Goal: Transaction & Acquisition: Obtain resource

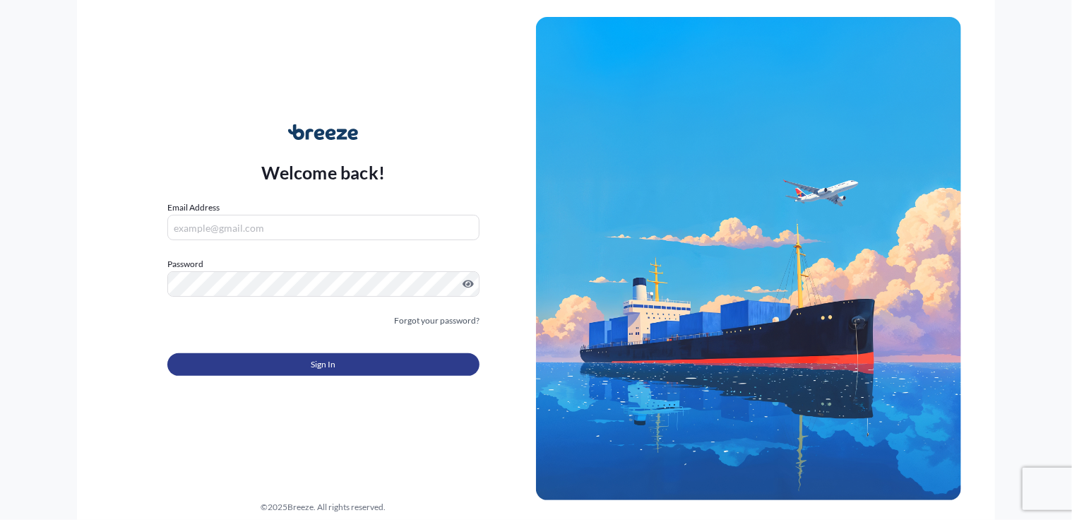
type input "[PERSON_NAME][EMAIL_ADDRESS][DOMAIN_NAME]"
click at [392, 364] on button "Sign In" at bounding box center [323, 364] width 312 height 23
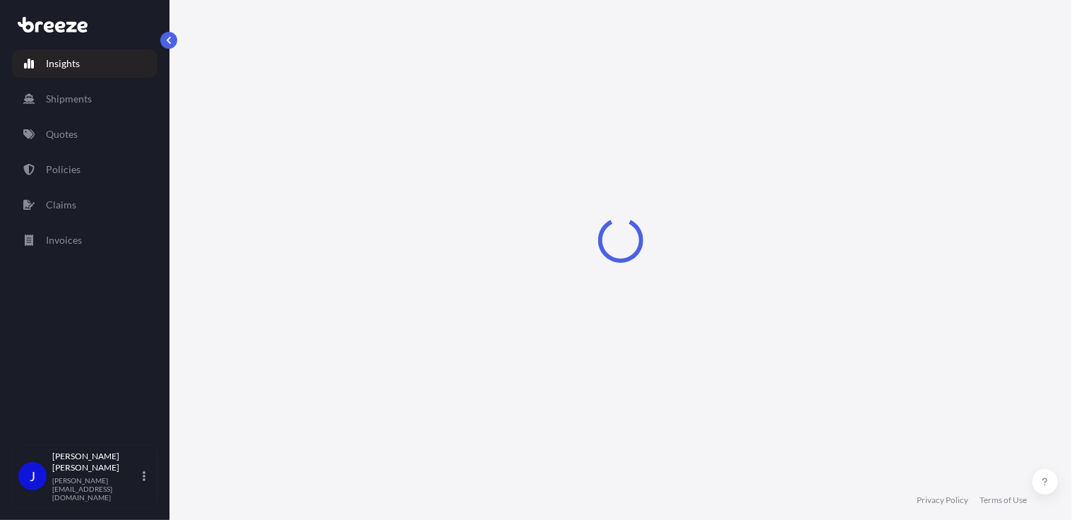
select select "2025"
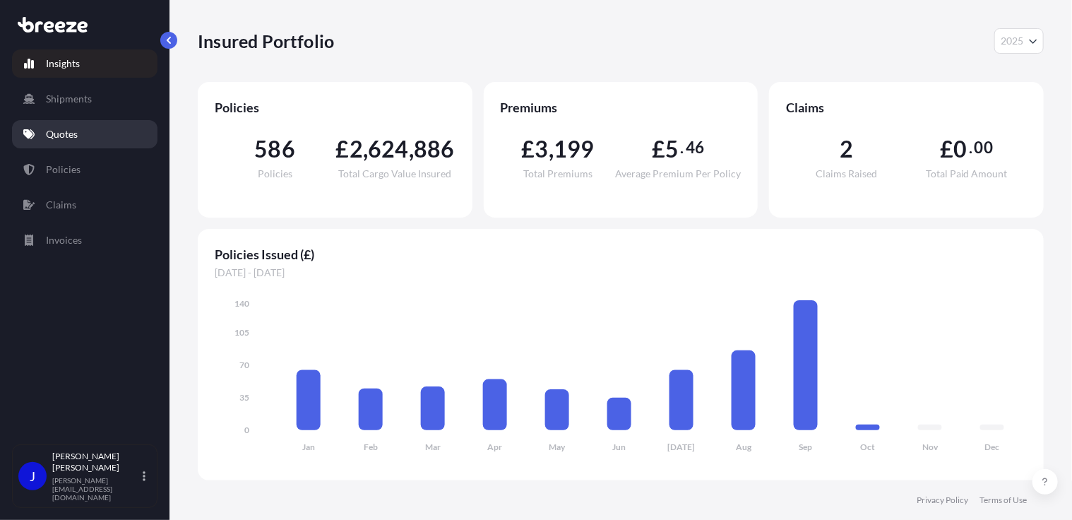
click at [57, 136] on p "Quotes" at bounding box center [62, 134] width 32 height 14
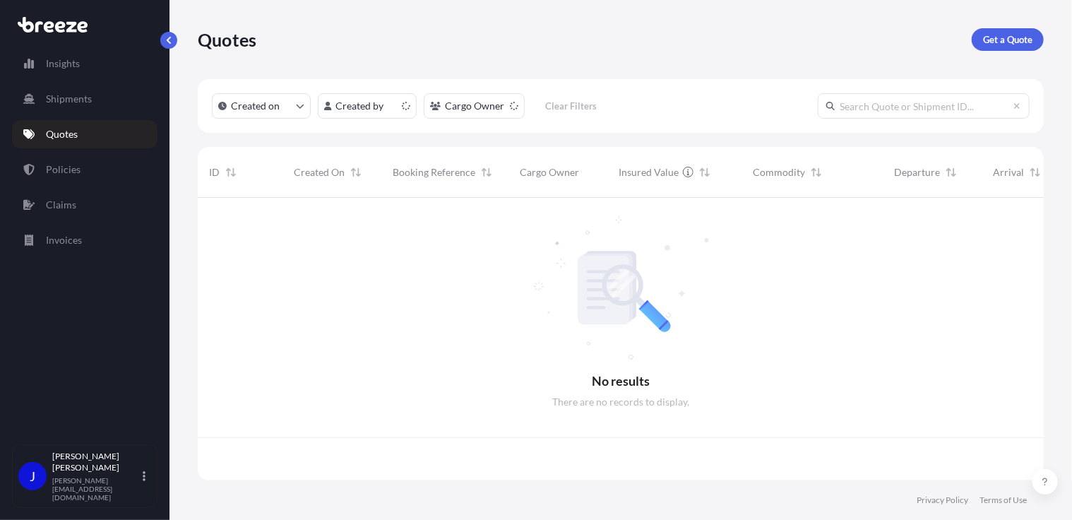
scroll to position [280, 836]
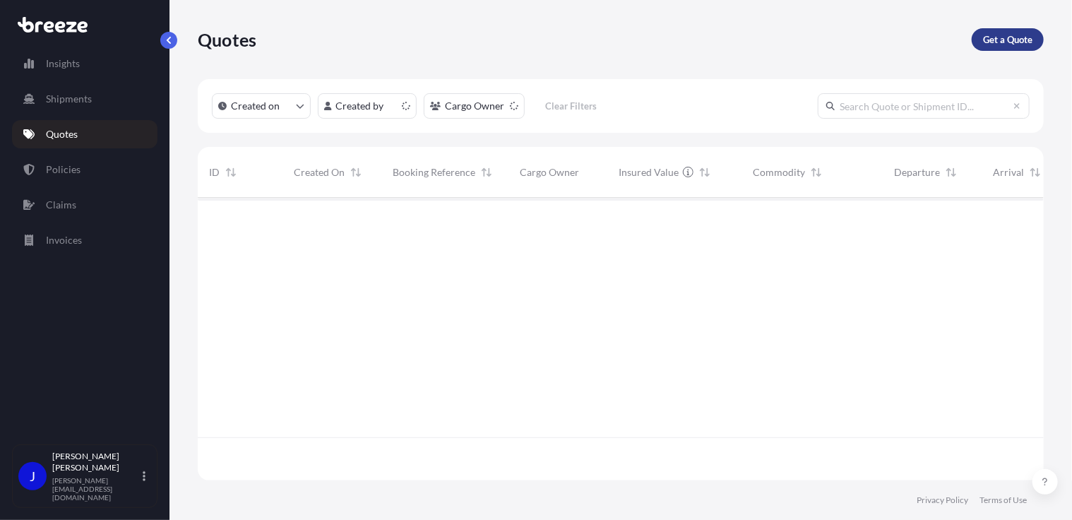
click at [1016, 44] on p "Get a Quote" at bounding box center [1007, 39] width 49 height 14
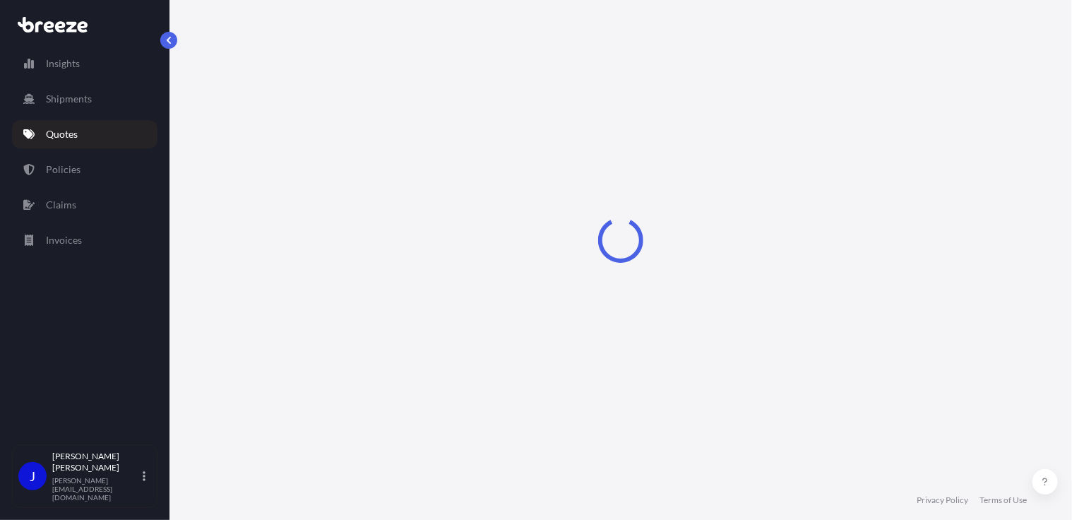
select select "Sea"
select select "1"
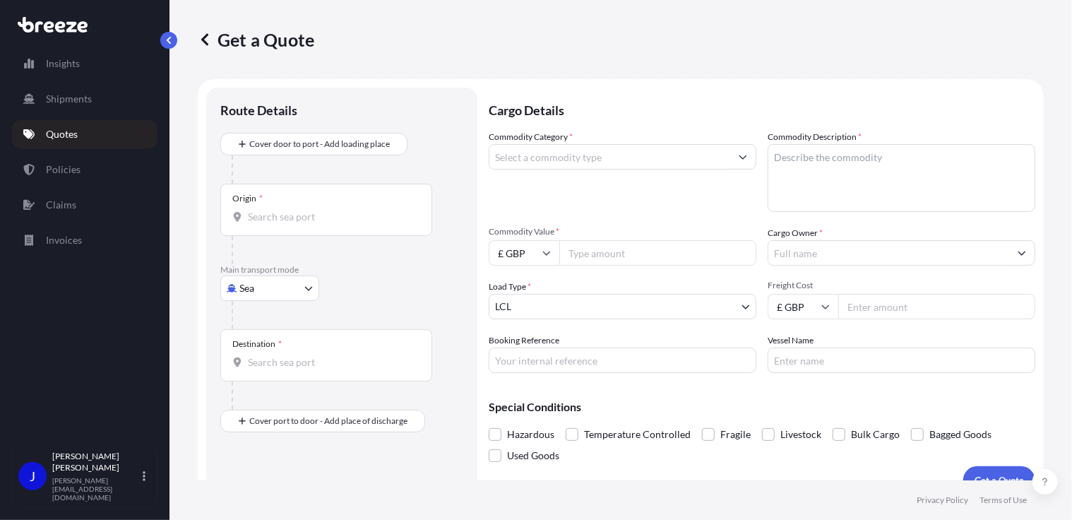
scroll to position [23, 0]
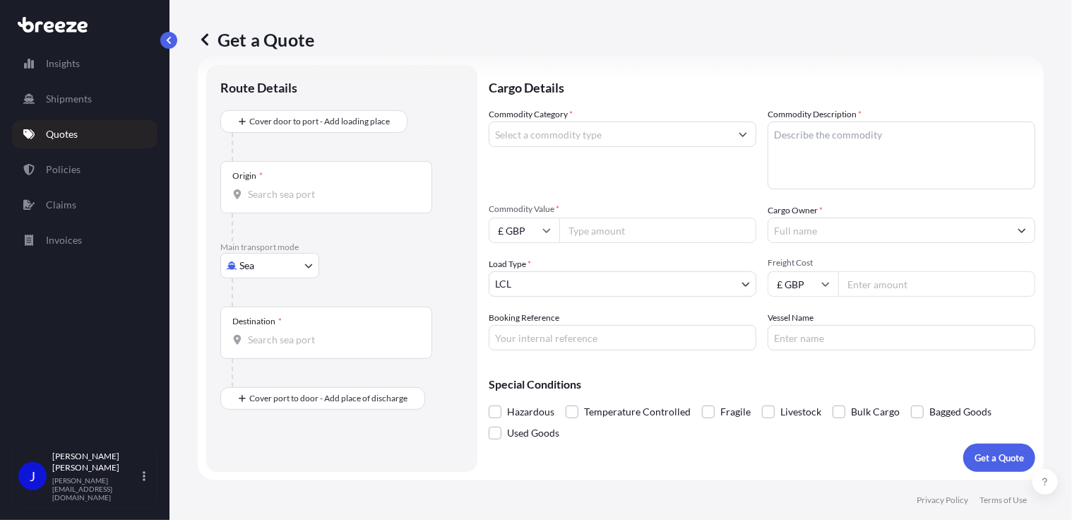
click at [288, 204] on div "Origin *" at bounding box center [326, 187] width 212 height 52
click at [288, 201] on input "Origin *" at bounding box center [331, 194] width 167 height 14
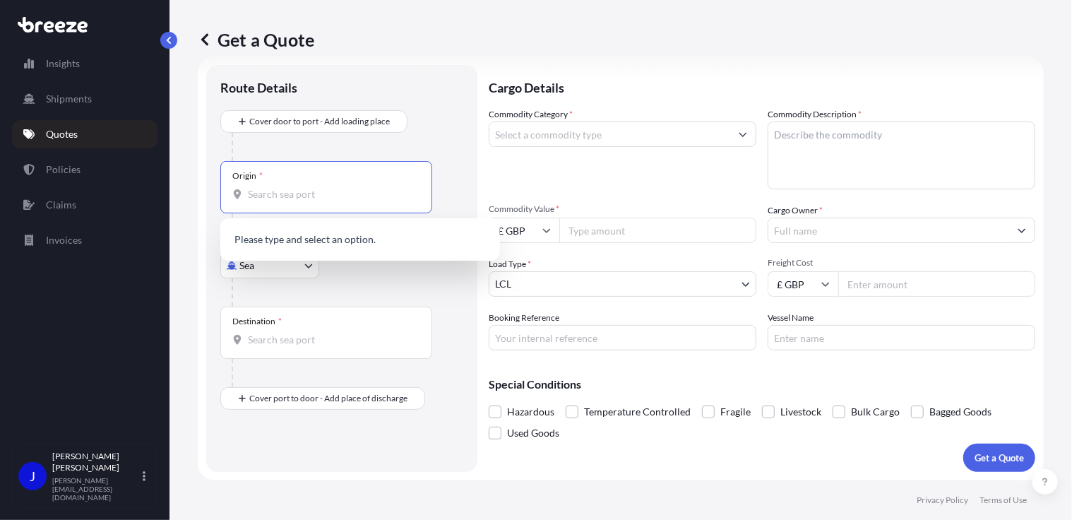
click at [288, 266] on body "0 options available. Insights Shipments Quotes Policies Claims Invoices J Jolan…" at bounding box center [536, 260] width 1072 height 520
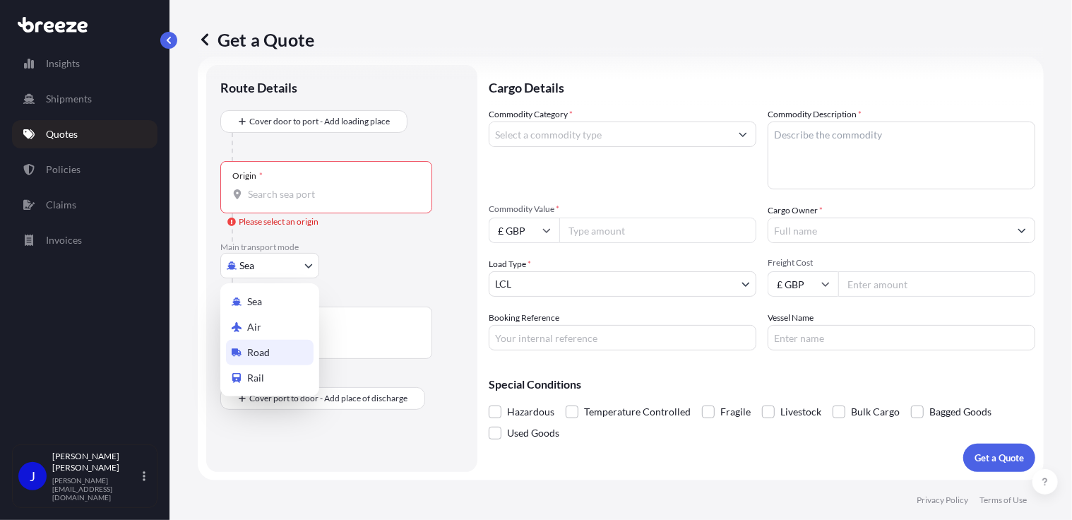
click at [271, 345] on div "Road" at bounding box center [270, 352] width 88 height 25
select select "Road"
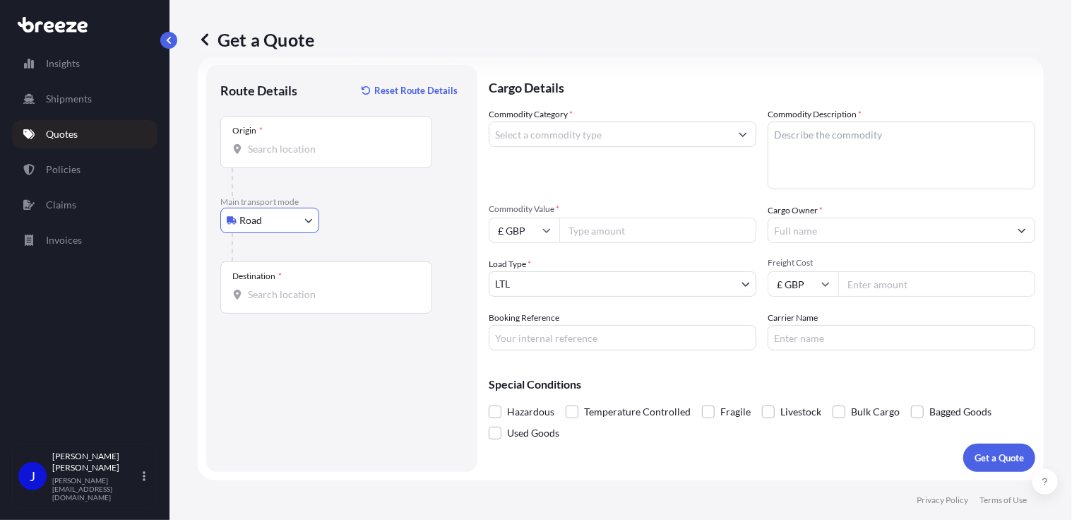
click at [277, 146] on input "Origin *" at bounding box center [331, 149] width 167 height 14
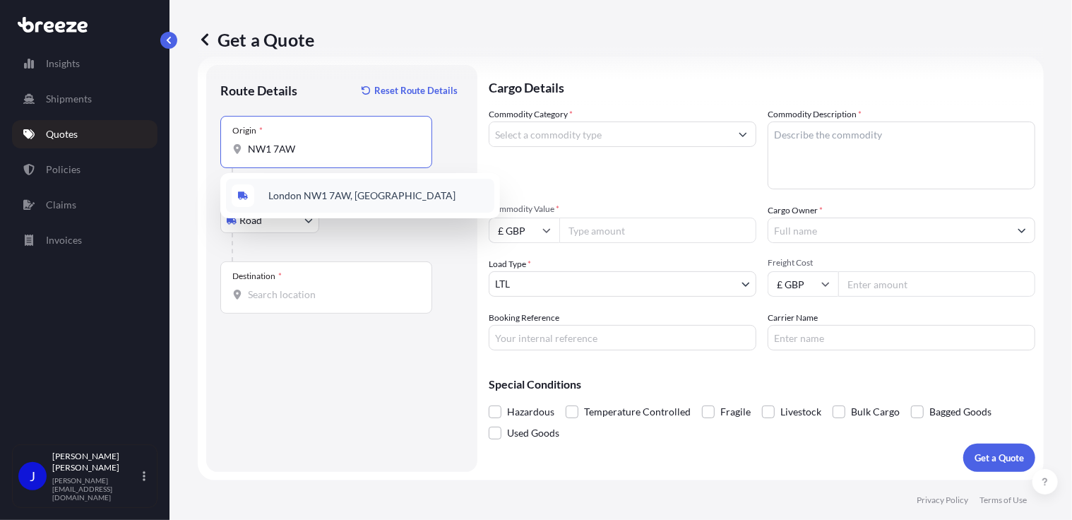
click at [280, 183] on div "London NW1 7AW, [GEOGRAPHIC_DATA]" at bounding box center [360, 196] width 268 height 34
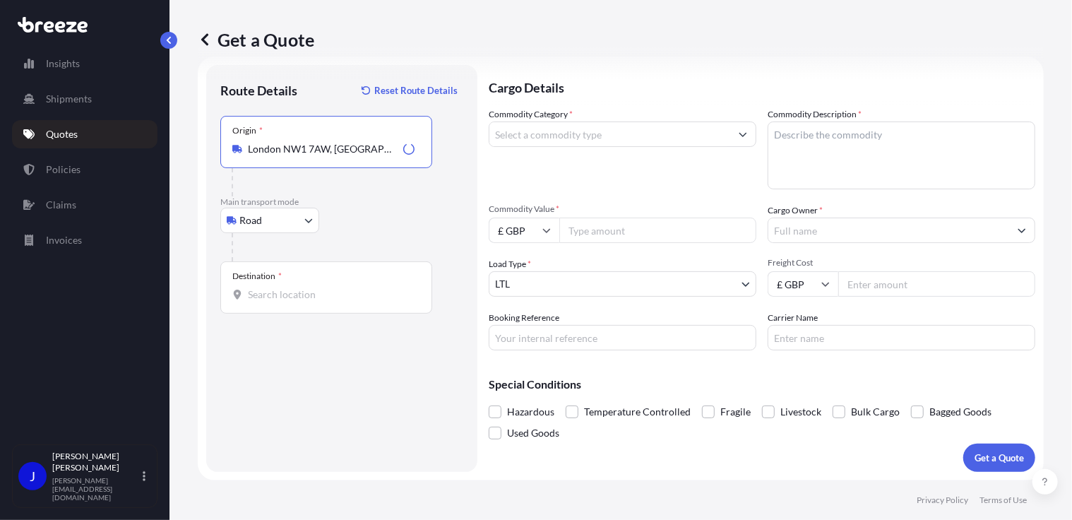
type input "London NW1 7AW, [GEOGRAPHIC_DATA]"
click at [322, 299] on input "Destination *" at bounding box center [331, 295] width 167 height 14
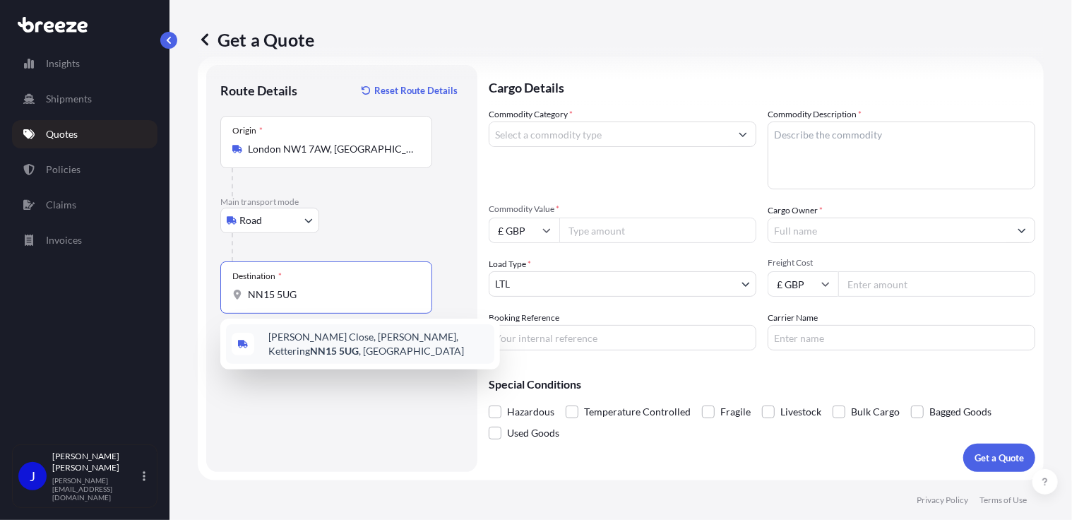
click at [338, 332] on span "Moore Close, Barton Seagrave, Kettering NN15 5UG , UK" at bounding box center [378, 344] width 220 height 28
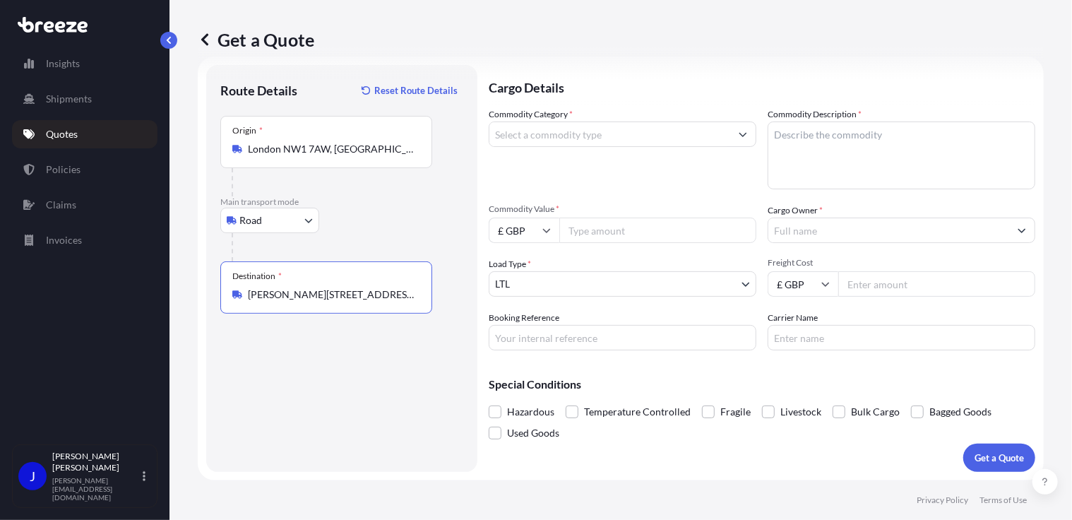
type input "Moore Close, Barton Seagrave, Kettering NN15 5UG, UK"
click at [582, 136] on input "Commodity Category *" at bounding box center [610, 134] width 241 height 25
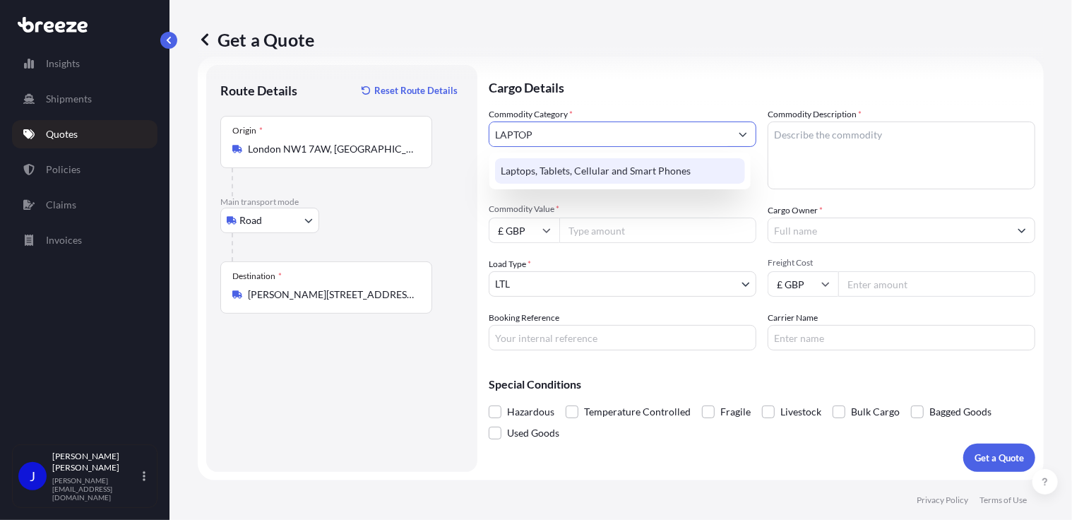
click at [592, 170] on div "Laptops, Tablets, Cellular and Smart Phones" at bounding box center [620, 170] width 250 height 25
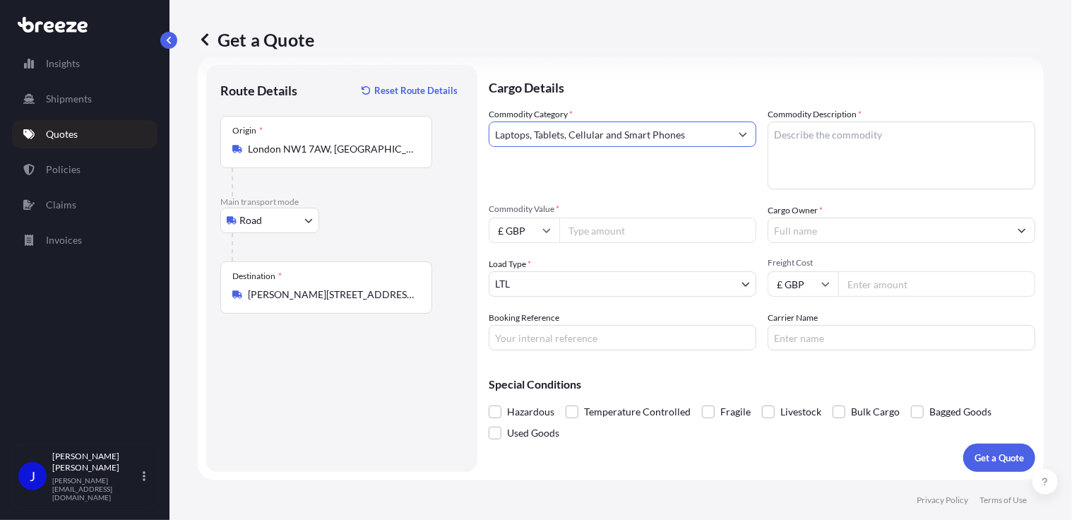
type input "Laptops, Tablets, Cellular and Smart Phones"
click at [807, 131] on textarea "Commodity Description *" at bounding box center [902, 156] width 268 height 68
type textarea "LAPTOP"
click at [807, 239] on input "Cargo Owner *" at bounding box center [889, 230] width 241 height 25
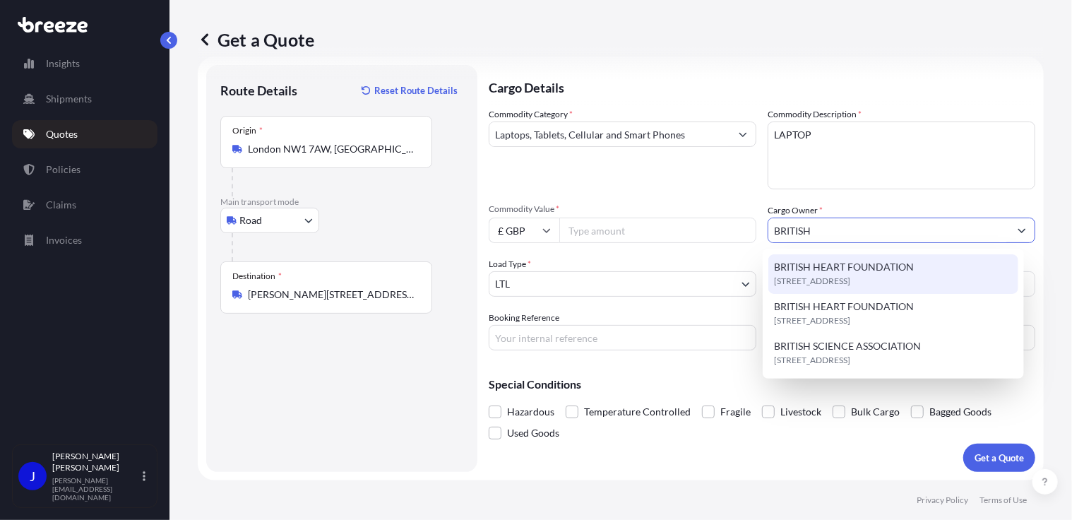
click at [845, 265] on span "BRITISH HEART FOUNDATION" at bounding box center [844, 267] width 140 height 14
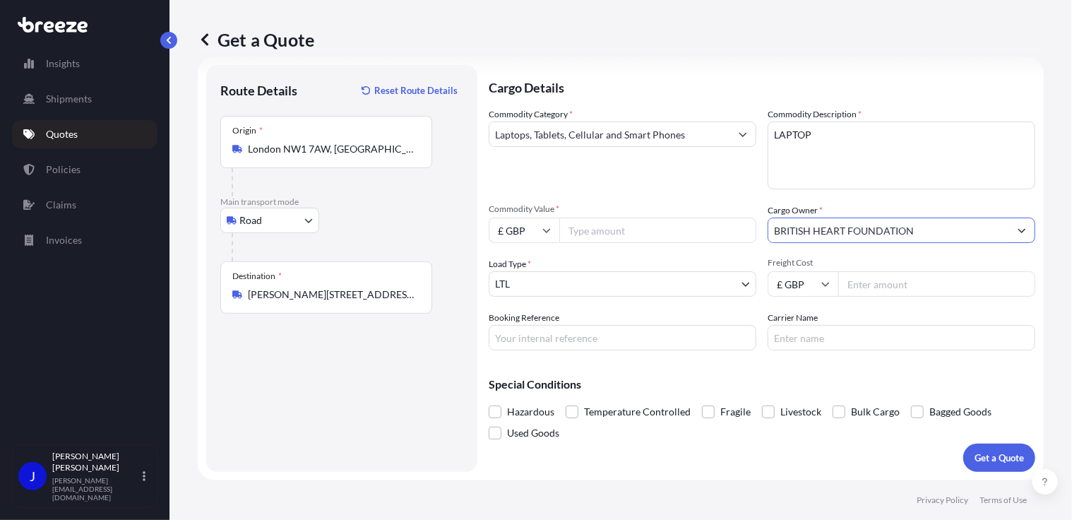
type input "BRITISH HEART FOUNDATION"
click at [644, 239] on input "Commodity Value *" at bounding box center [657, 230] width 197 height 25
type input "850"
click at [676, 333] on input "Booking Reference" at bounding box center [623, 337] width 268 height 25
paste input "2222900"
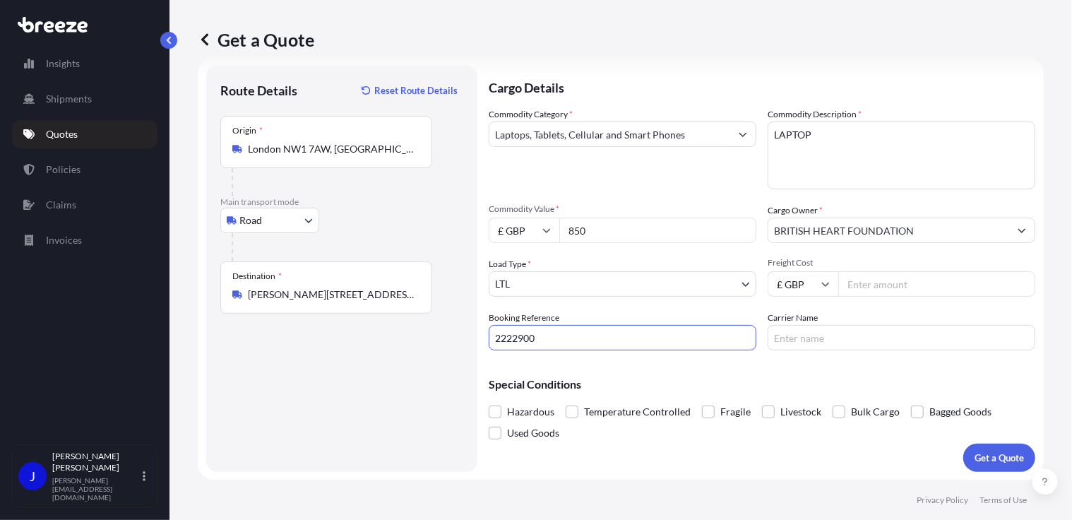
type input "2222900"
click at [863, 285] on input "Freight Cost" at bounding box center [937, 283] width 197 height 25
type input "15.43"
drag, startPoint x: 881, startPoint y: 359, endPoint x: 982, endPoint y: 428, distance: 122.5
click at [883, 359] on div "Cargo Details Commodity Category * Laptops, Tablets, Cellular and Smart Phones …" at bounding box center [762, 268] width 547 height 407
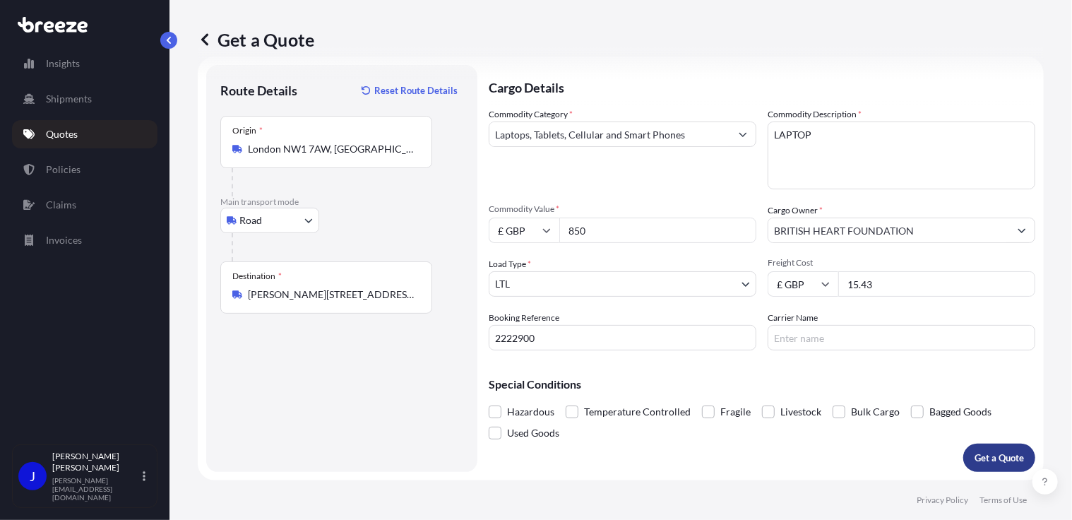
click at [984, 459] on p "Get a Quote" at bounding box center [999, 458] width 49 height 14
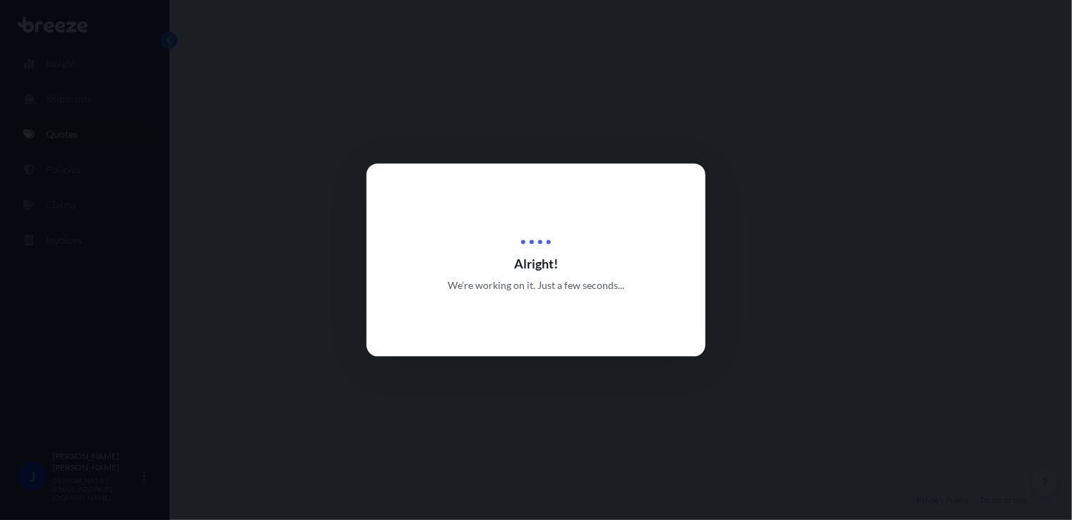
select select "Road"
select select "1"
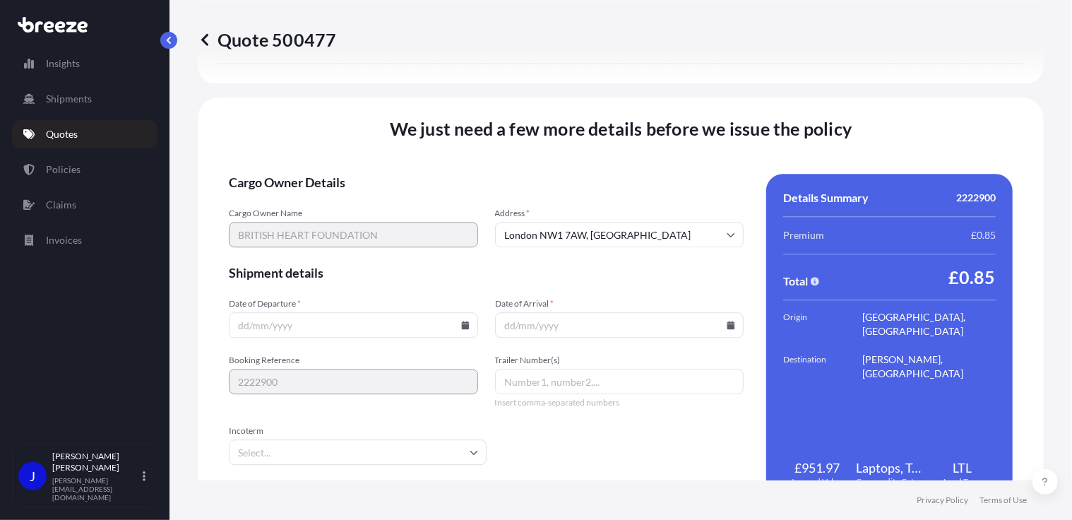
scroll to position [1761, 0]
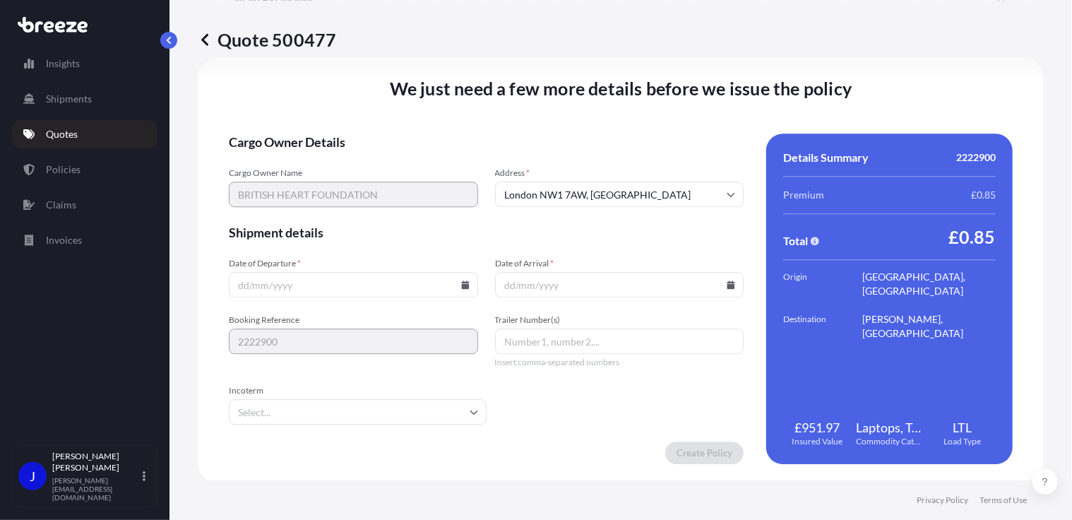
click at [463, 285] on icon at bounding box center [465, 284] width 8 height 8
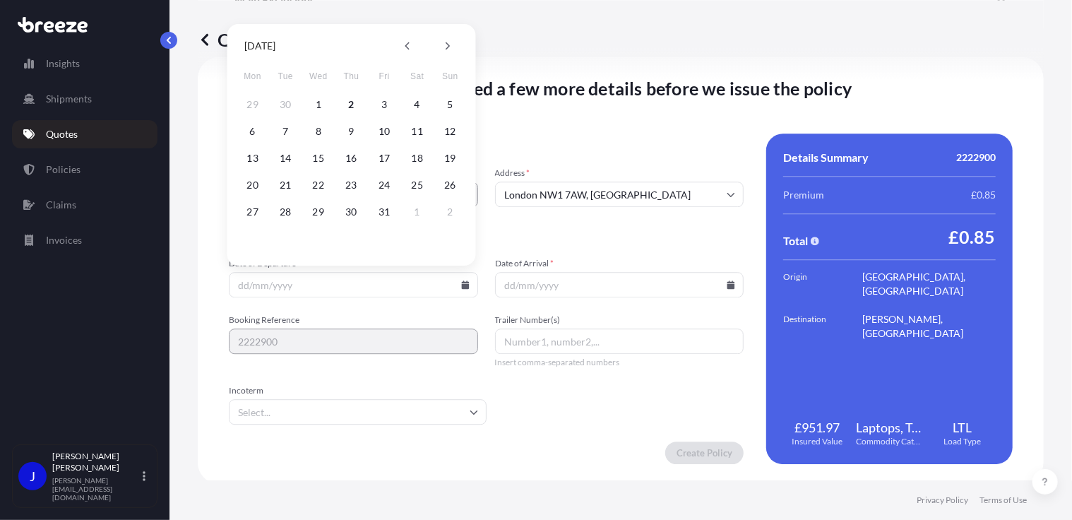
click at [350, 101] on button "2" at bounding box center [352, 104] width 23 height 23
type input "[DATE]"
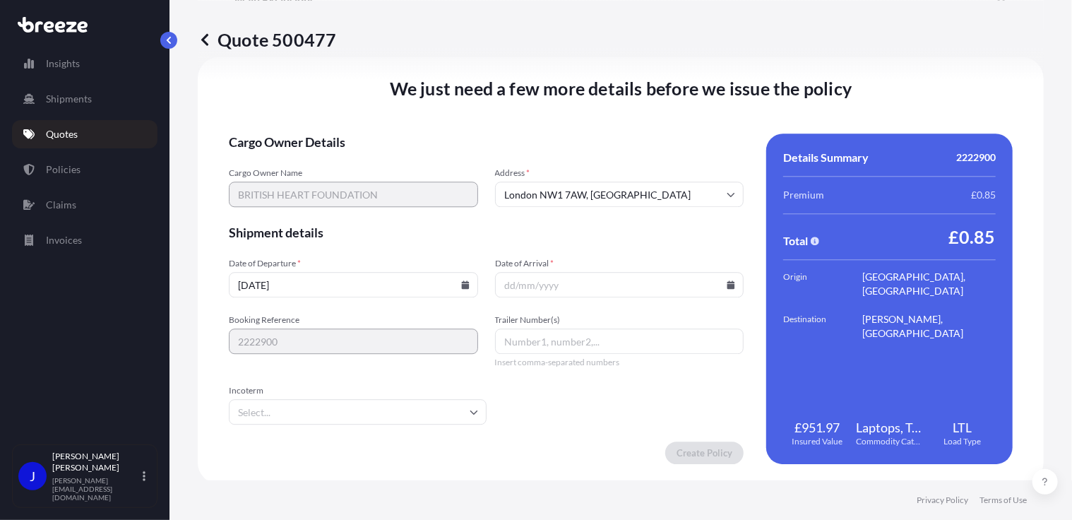
click at [728, 281] on icon at bounding box center [732, 284] width 8 height 8
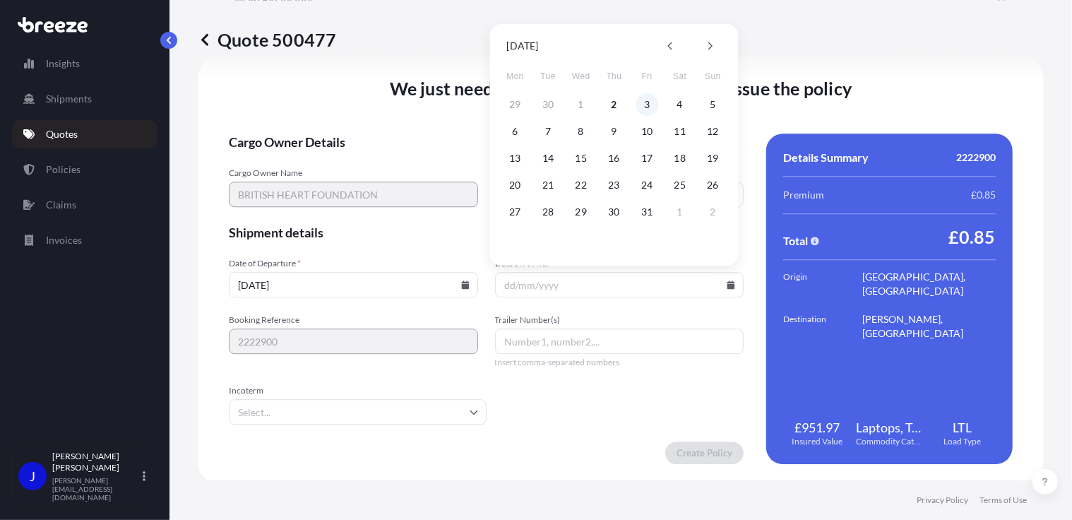
click at [647, 104] on button "3" at bounding box center [647, 104] width 23 height 23
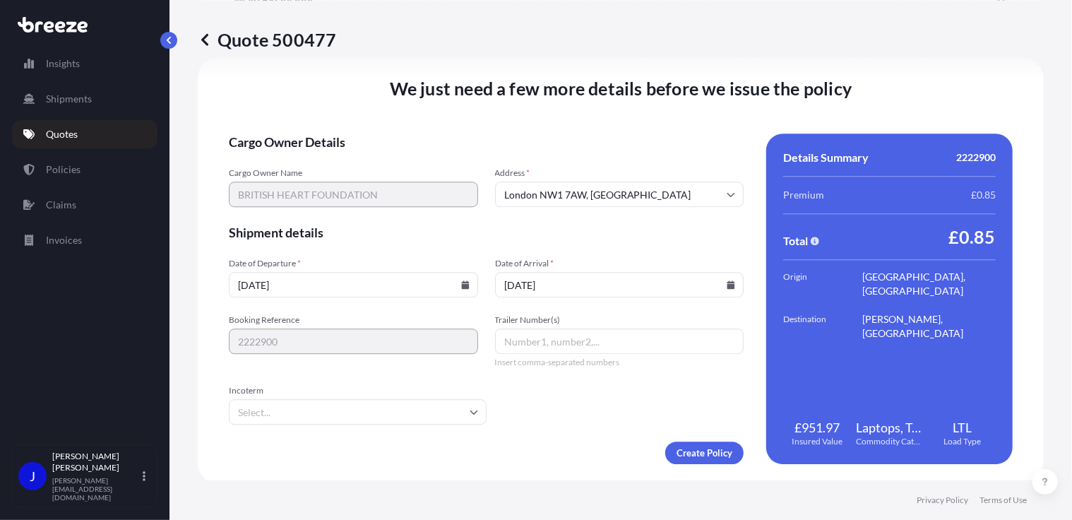
type input "[DATE]"
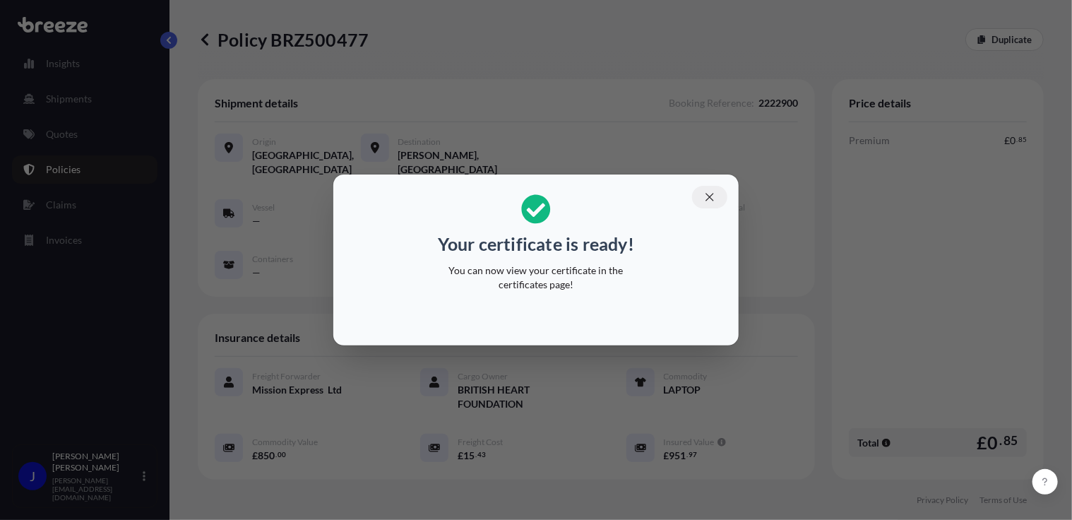
click at [716, 196] on button "button" at bounding box center [709, 197] width 35 height 23
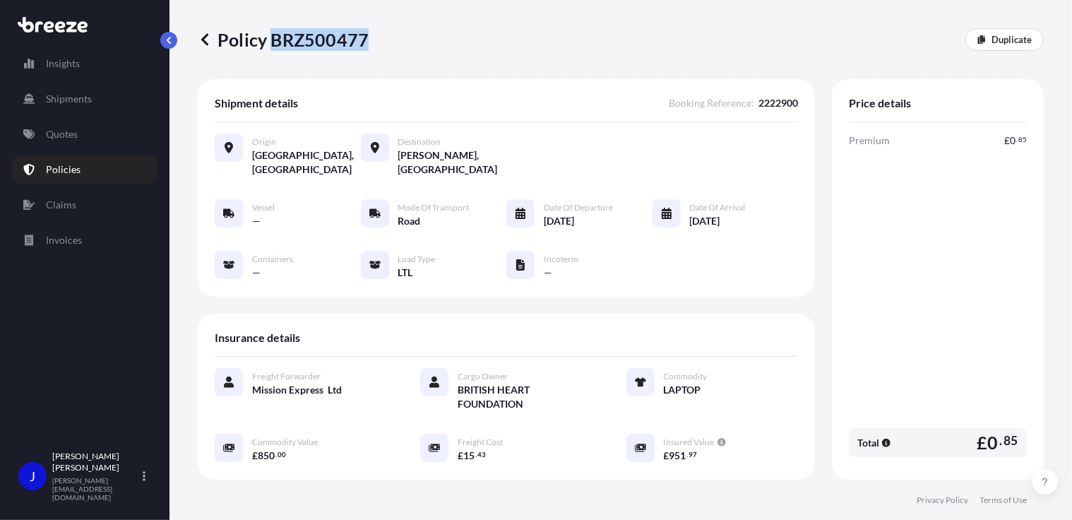
drag, startPoint x: 271, startPoint y: 40, endPoint x: 362, endPoint y: 40, distance: 91.1
click at [362, 40] on p "Policy BRZ500477" at bounding box center [283, 39] width 171 height 23
copy p "BRZ500477"
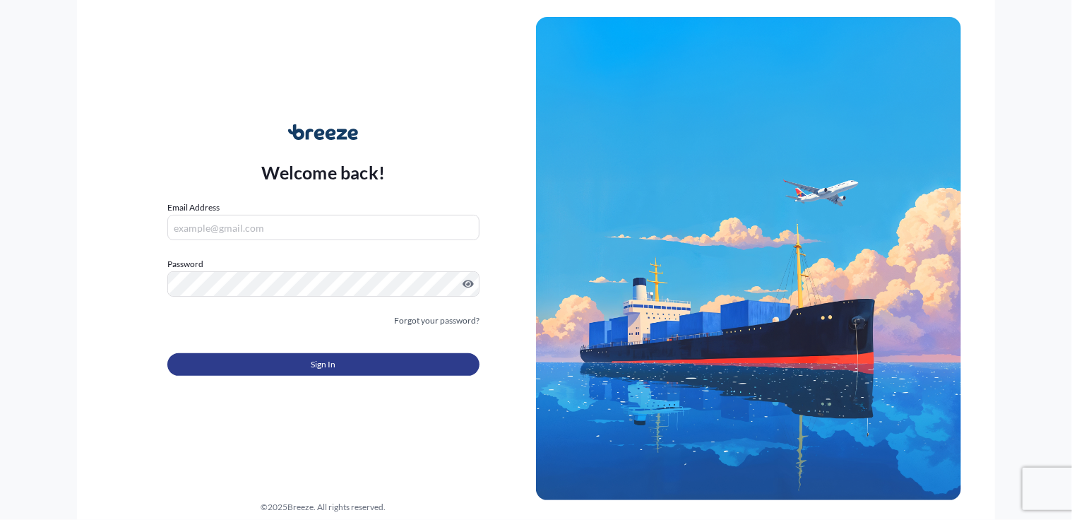
type input "[PERSON_NAME][EMAIL_ADDRESS][DOMAIN_NAME]"
click at [319, 365] on span "Sign In" at bounding box center [323, 364] width 25 height 14
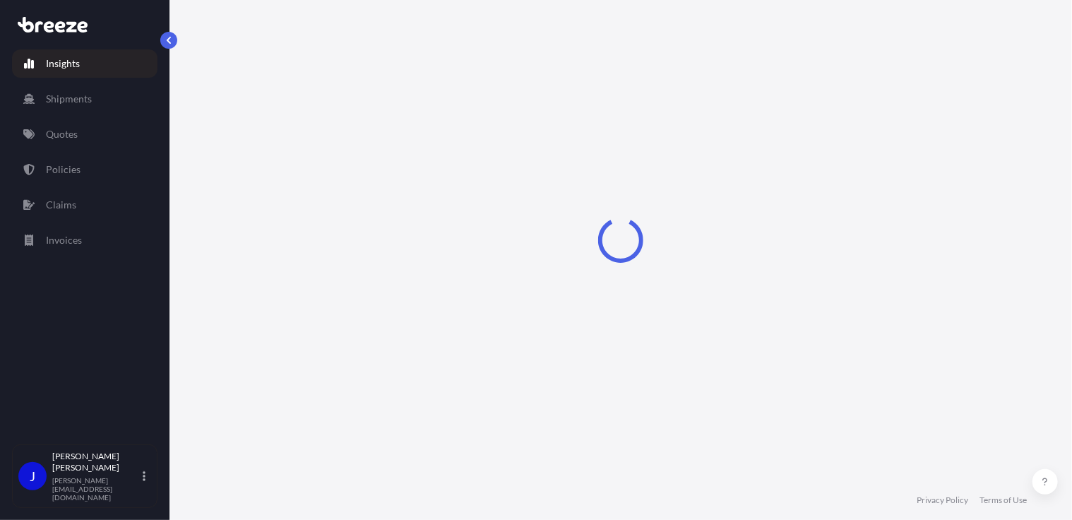
select select "2025"
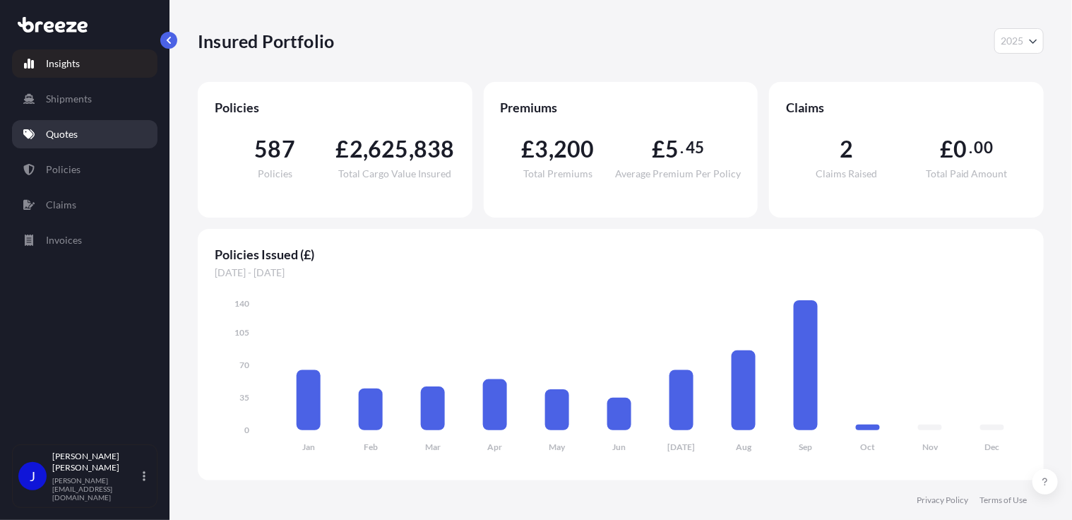
click at [68, 129] on p "Quotes" at bounding box center [62, 134] width 32 height 14
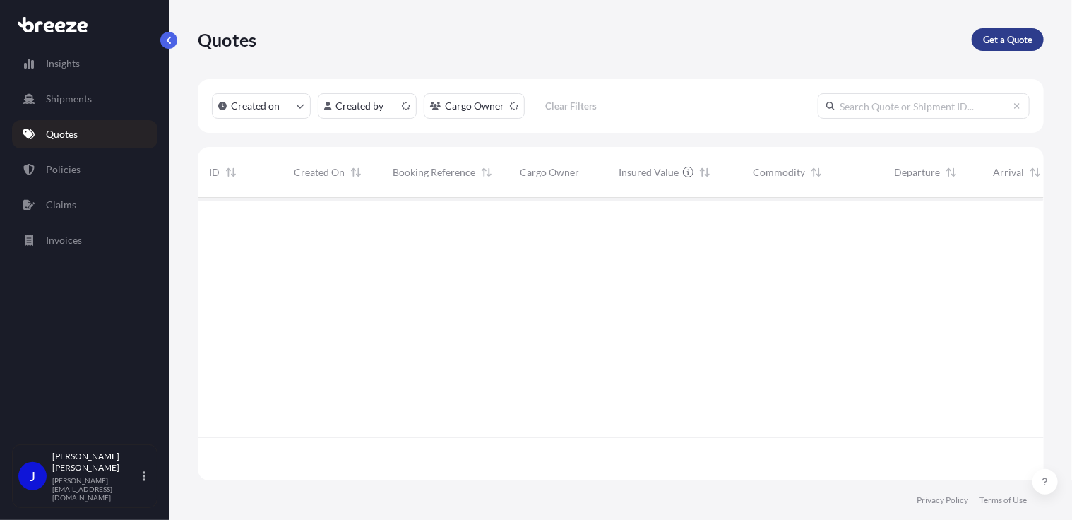
scroll to position [280, 836]
click at [1006, 37] on p "Get a Quote" at bounding box center [1007, 39] width 49 height 14
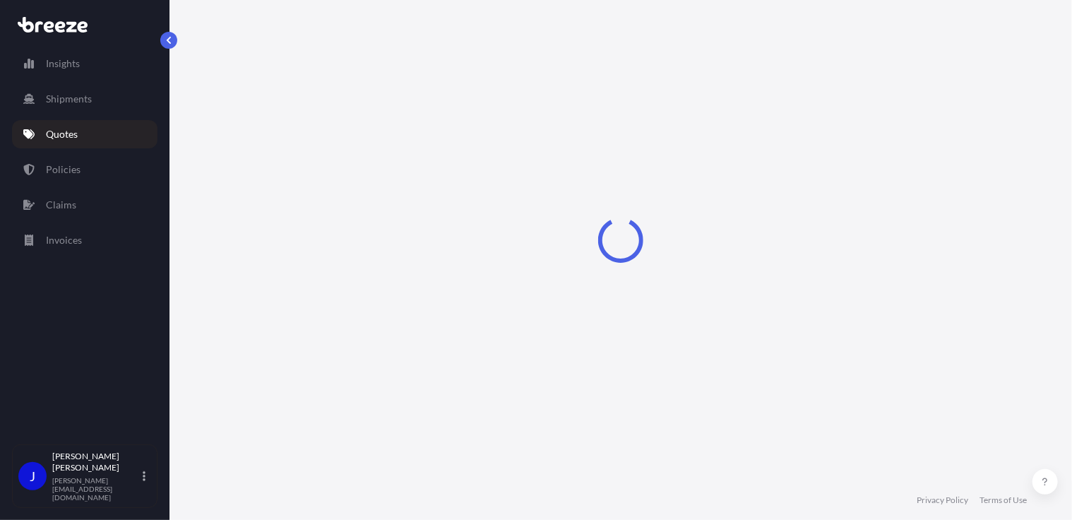
select select "Sea"
select select "1"
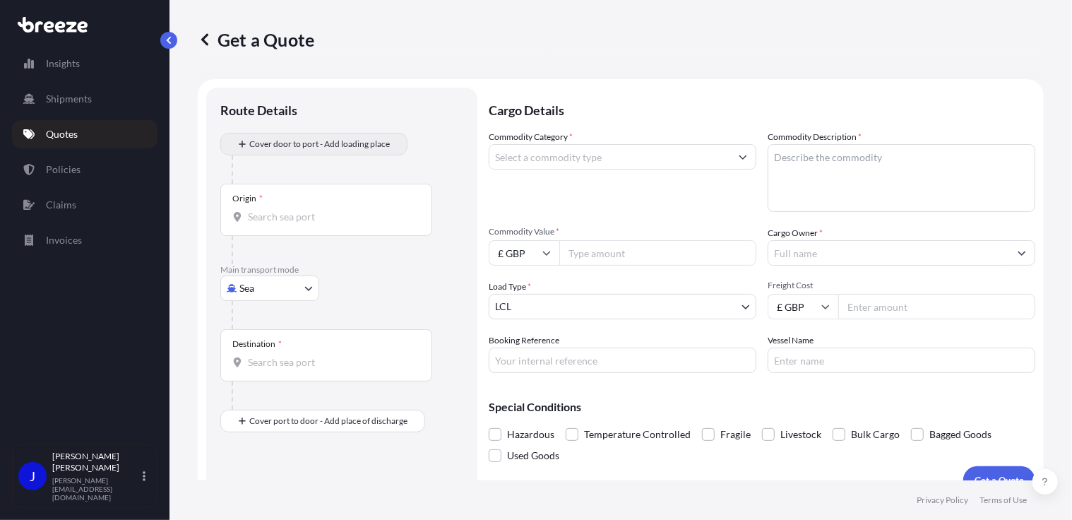
scroll to position [23, 0]
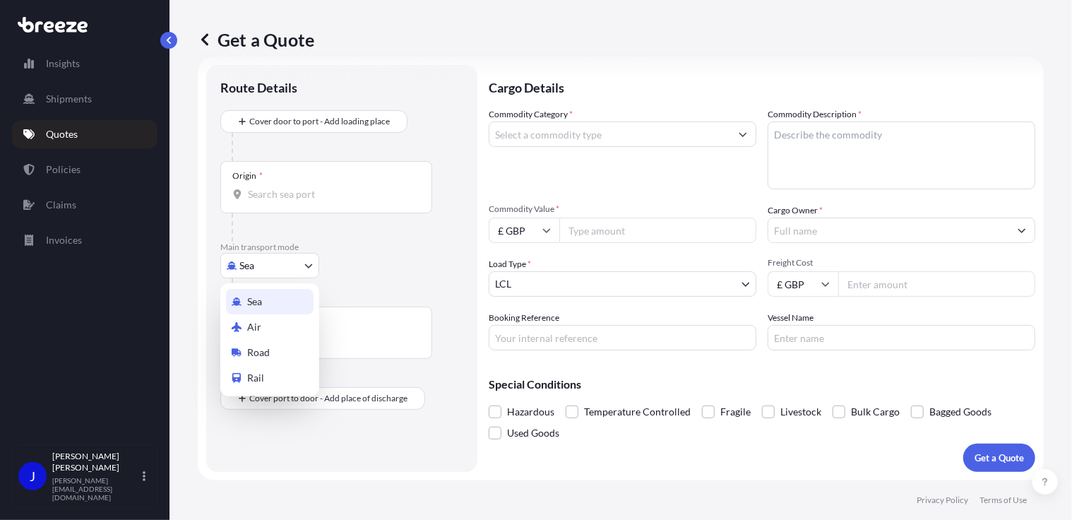
click at [288, 268] on body "Insights Shipments Quotes Policies Claims Invoices J [PERSON_NAME] [PERSON_NAME…" at bounding box center [536, 260] width 1072 height 520
click at [266, 348] on span "Road" at bounding box center [258, 352] width 23 height 14
select select "Road"
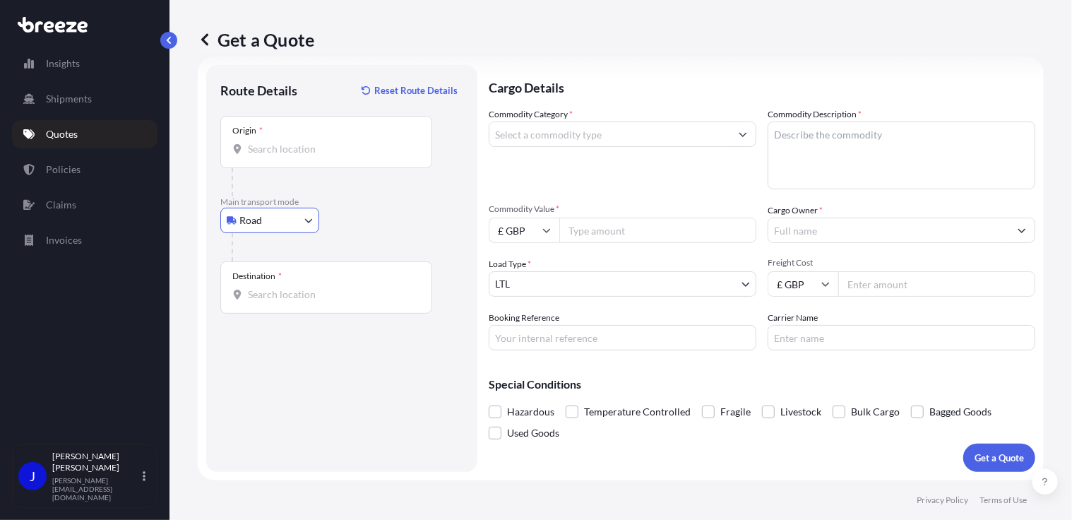
click at [285, 154] on input "Origin *" at bounding box center [331, 149] width 167 height 14
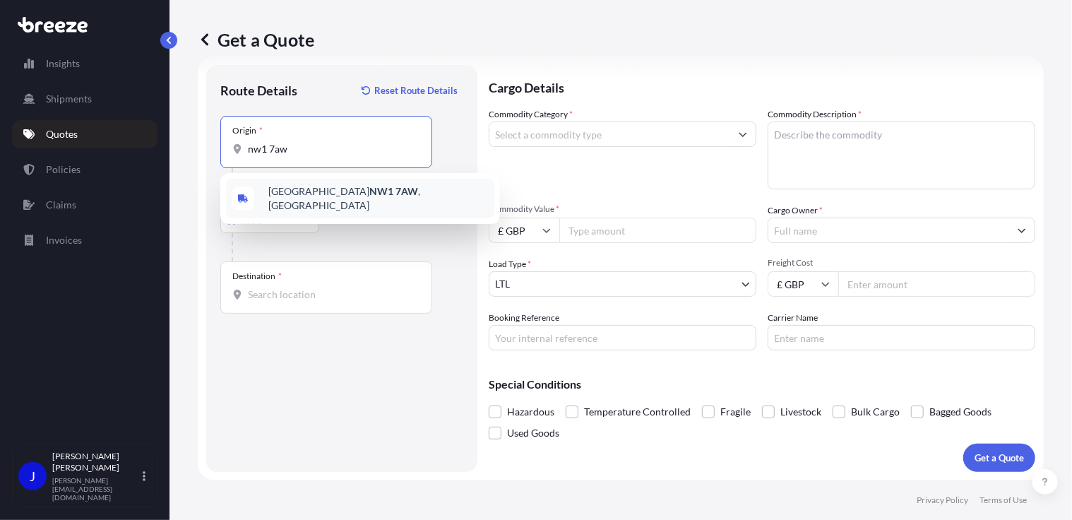
click at [285, 191] on span "London NW1 7AW , [GEOGRAPHIC_DATA]" at bounding box center [378, 198] width 220 height 28
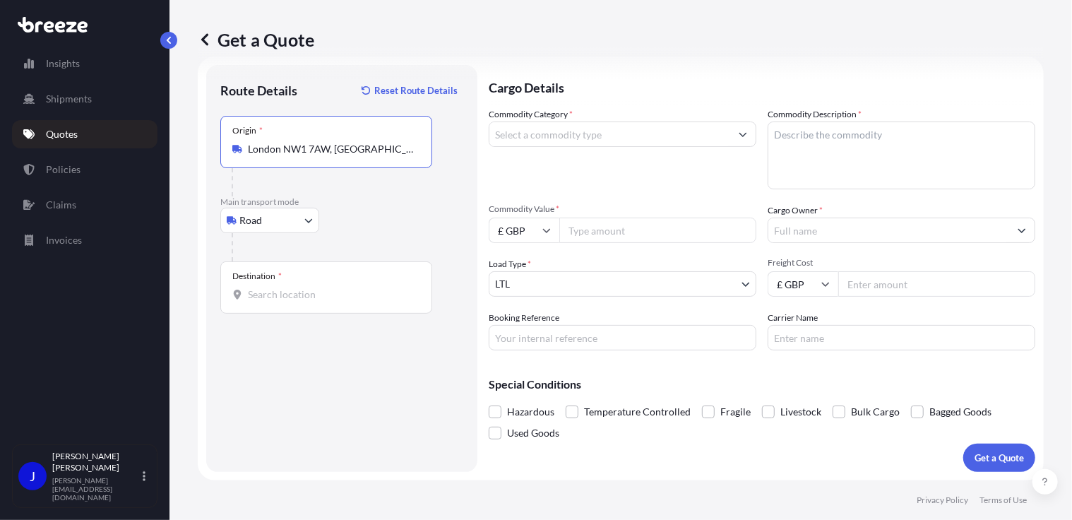
type input "London NW1 7AW, [GEOGRAPHIC_DATA]"
click at [277, 302] on div "Destination *" at bounding box center [326, 287] width 212 height 52
click at [277, 302] on input "Destination *" at bounding box center [331, 295] width 167 height 14
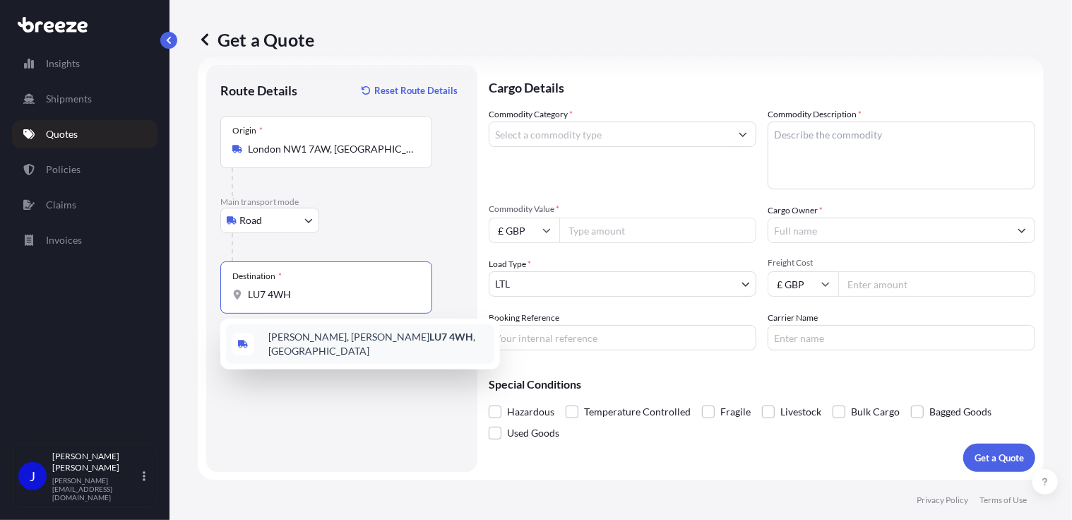
click at [289, 336] on span "[PERSON_NAME][STREET_ADDRESS][PERSON_NAME]" at bounding box center [378, 344] width 220 height 28
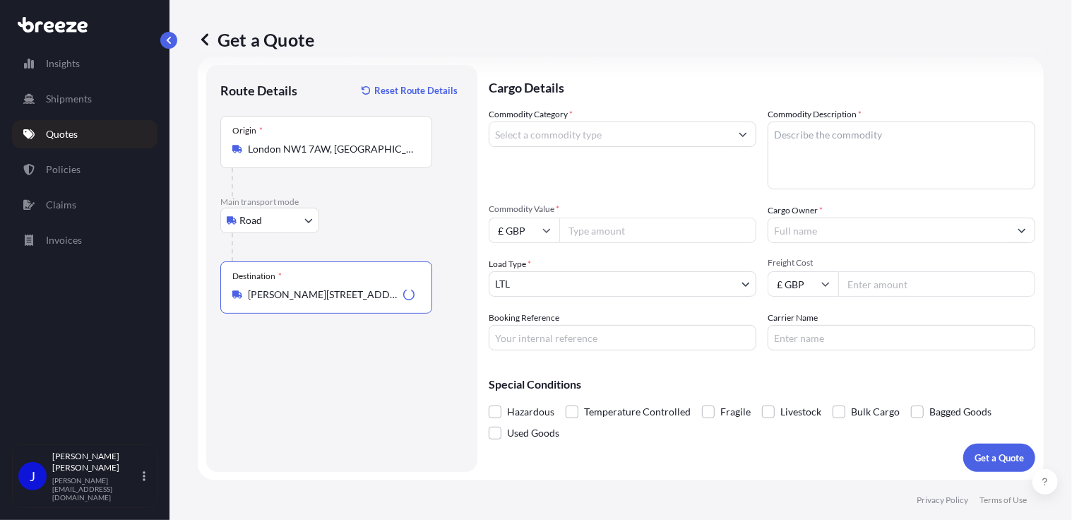
type input "[PERSON_NAME][STREET_ADDRESS][PERSON_NAME]"
click at [554, 143] on input "Commodity Category *" at bounding box center [610, 134] width 241 height 25
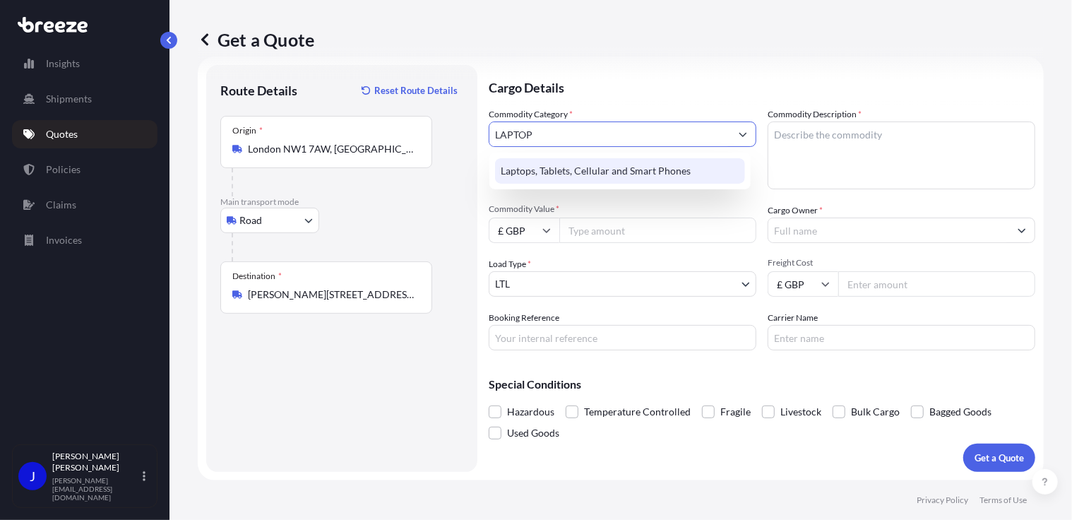
click at [569, 167] on div "Laptops, Tablets, Cellular and Smart Phones" at bounding box center [620, 170] width 250 height 25
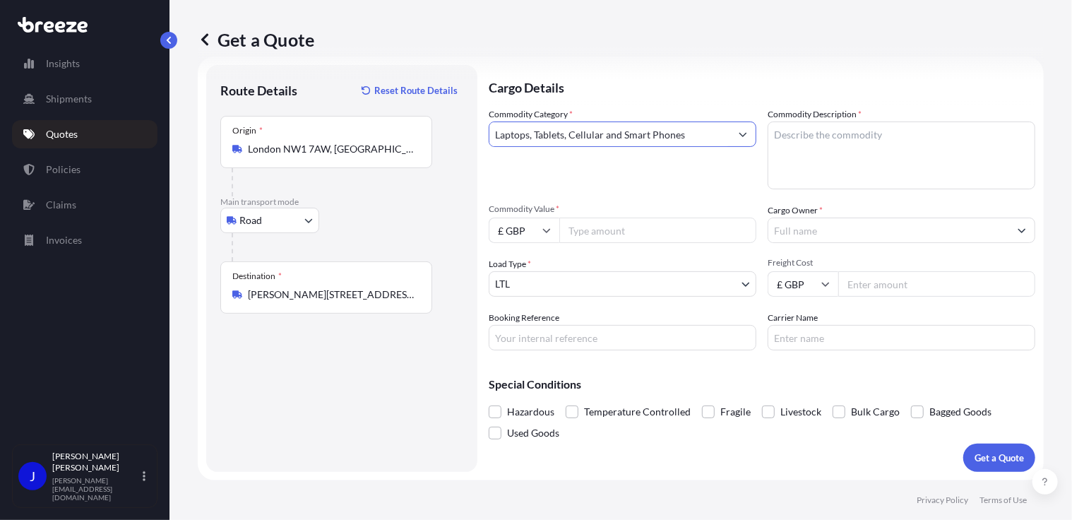
type input "Laptops, Tablets, Cellular and Smart Phones"
click at [859, 134] on textarea "Commodity Description *" at bounding box center [902, 156] width 268 height 68
type textarea "LAPTOP"
click at [671, 232] on input "Commodity Value *" at bounding box center [657, 230] width 197 height 25
type input "850"
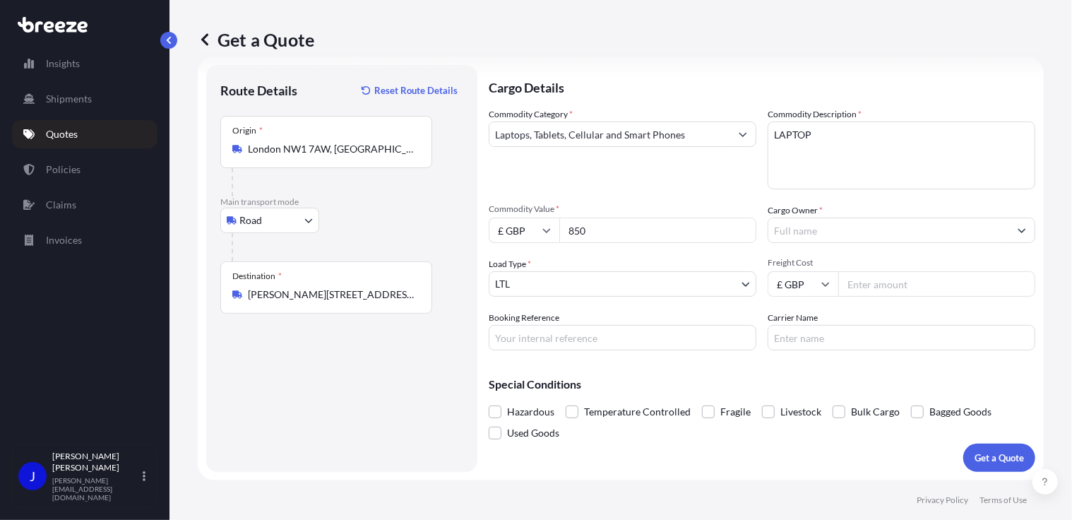
click at [783, 231] on input "Cargo Owner *" at bounding box center [889, 230] width 241 height 25
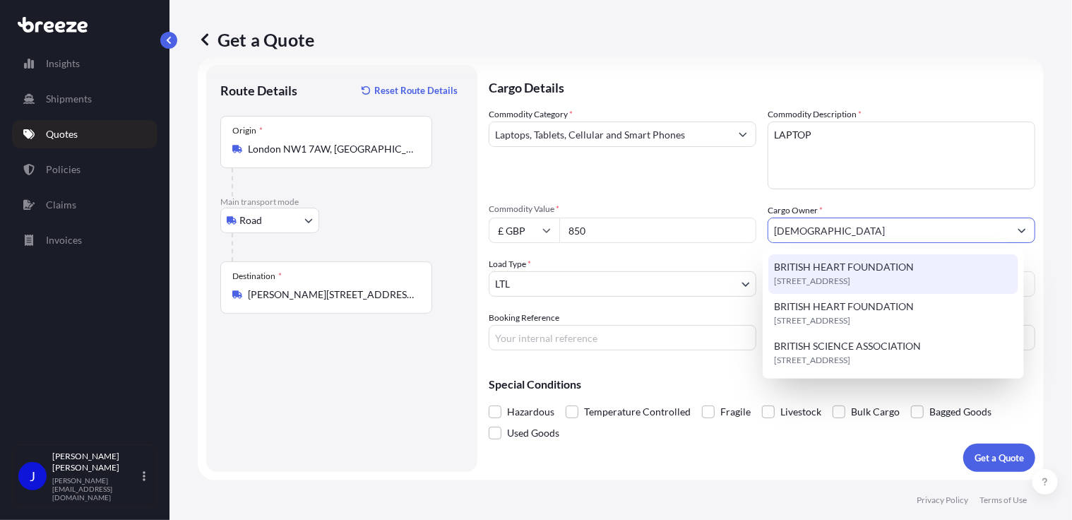
click at [827, 272] on span "BRITISH HEART FOUNDATION" at bounding box center [844, 267] width 140 height 14
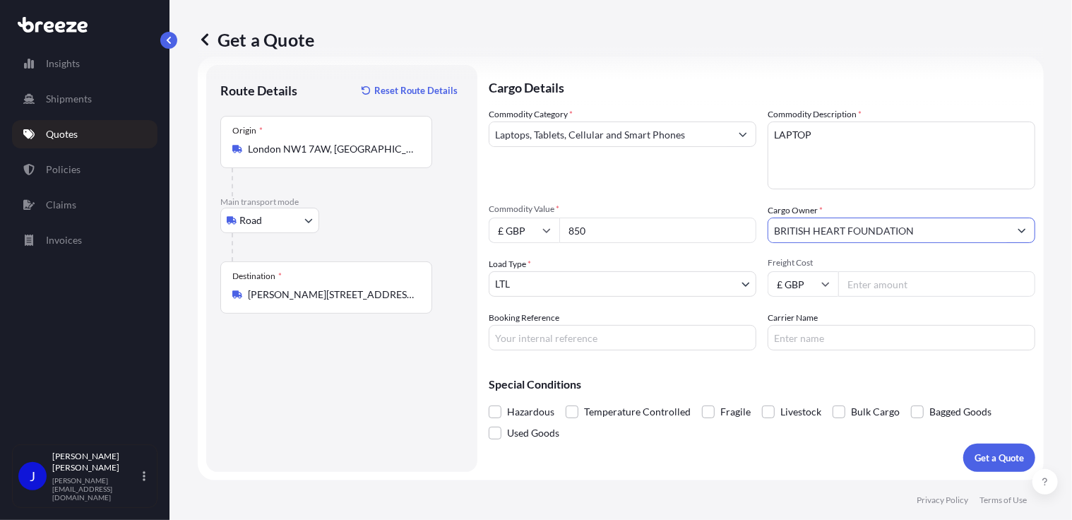
type input "BRITISH HEART FOUNDATION"
paste input "2222907"
type input "2222907"
click at [870, 285] on input "Freight Cost" at bounding box center [937, 283] width 197 height 25
type input "15.43"
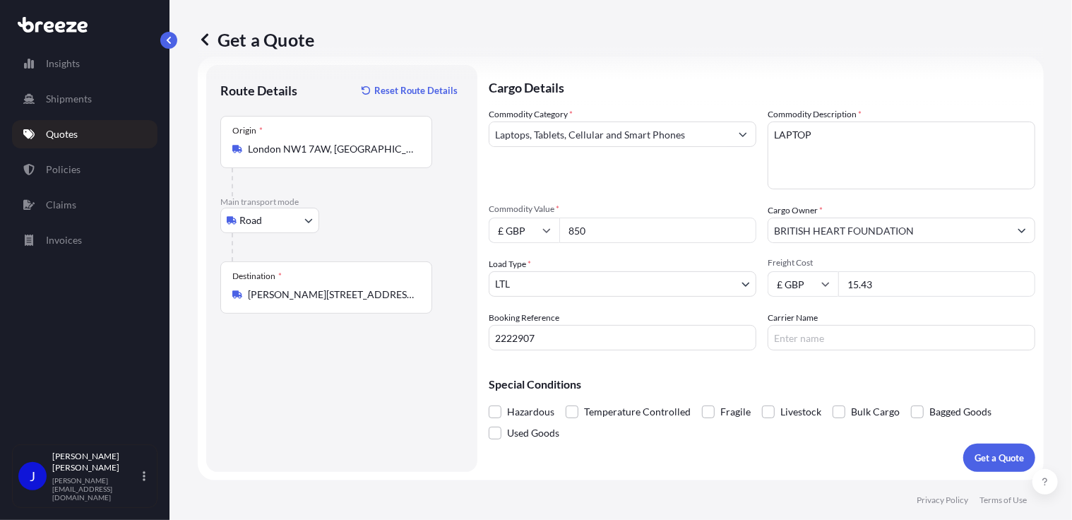
click at [896, 355] on div "Cargo Details Commodity Category * Laptops, Tablets, Cellular and Smart Phones …" at bounding box center [762, 268] width 547 height 407
click at [995, 451] on p "Get a Quote" at bounding box center [999, 458] width 49 height 14
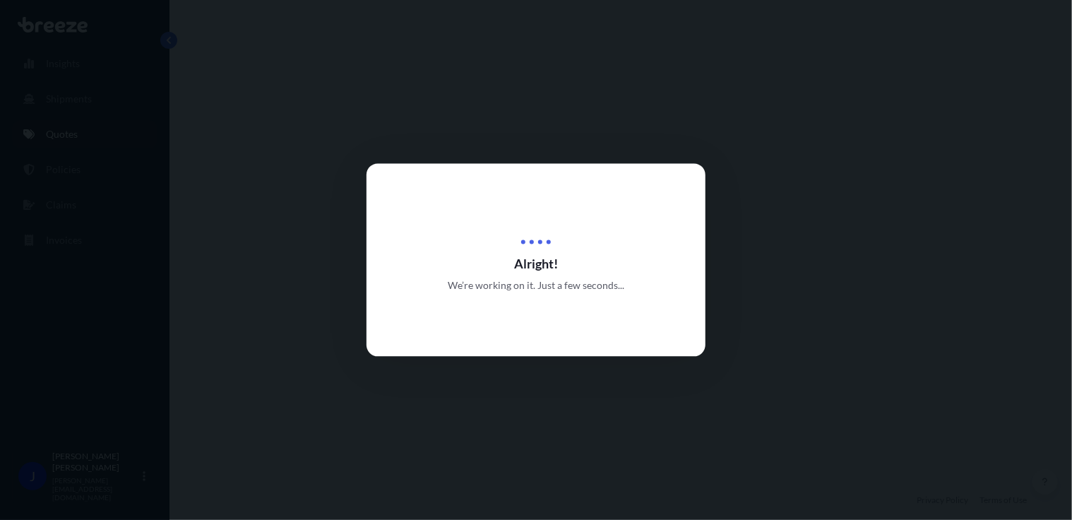
select select "Road"
select select "1"
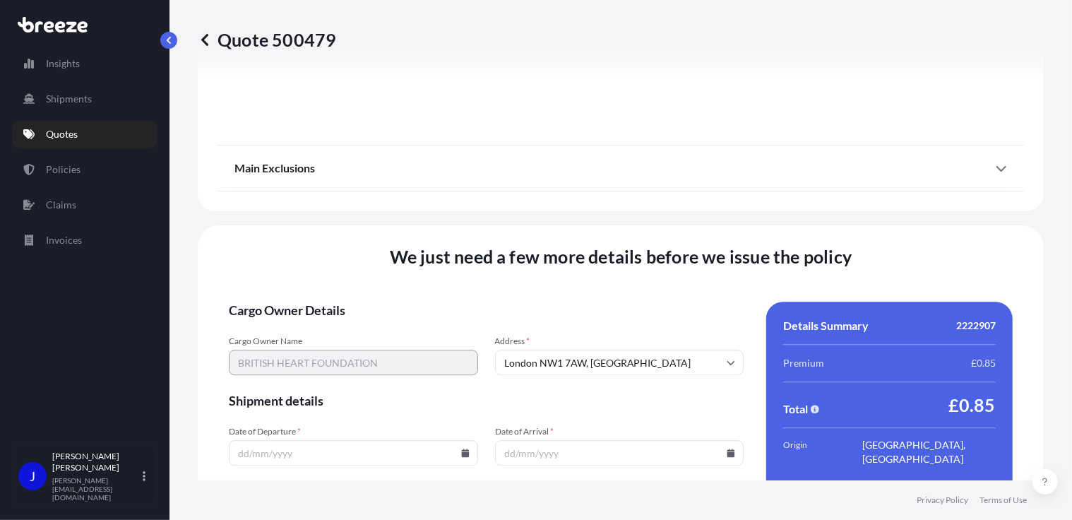
scroll to position [1761, 0]
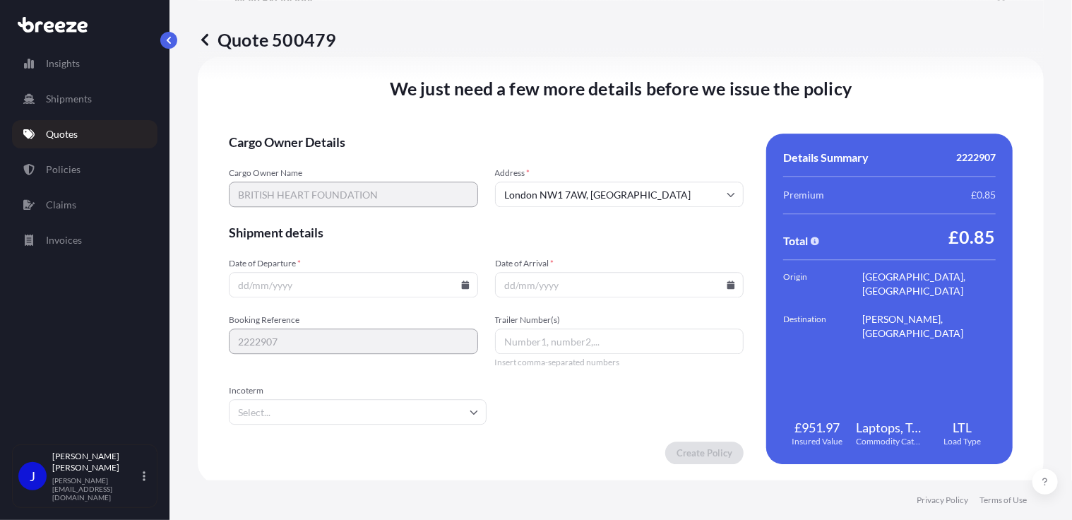
click at [465, 283] on icon at bounding box center [465, 284] width 8 height 8
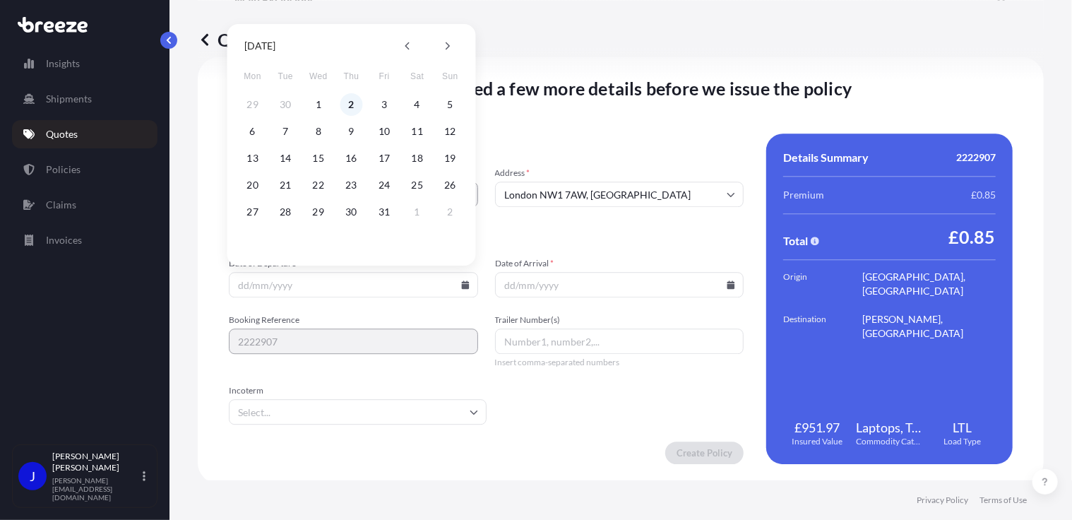
click at [352, 101] on button "2" at bounding box center [352, 104] width 23 height 23
type input "[DATE]"
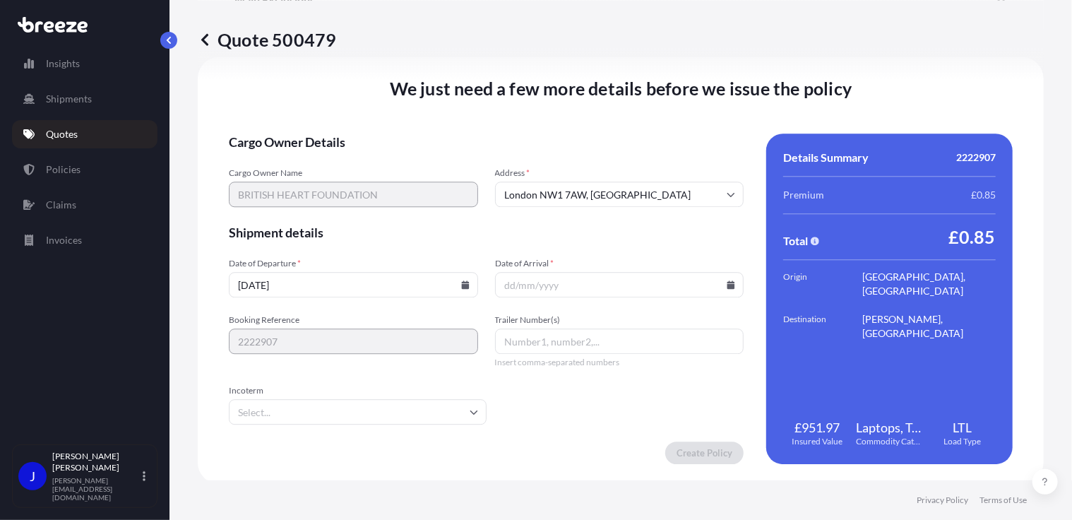
click at [728, 285] on icon at bounding box center [732, 284] width 8 height 8
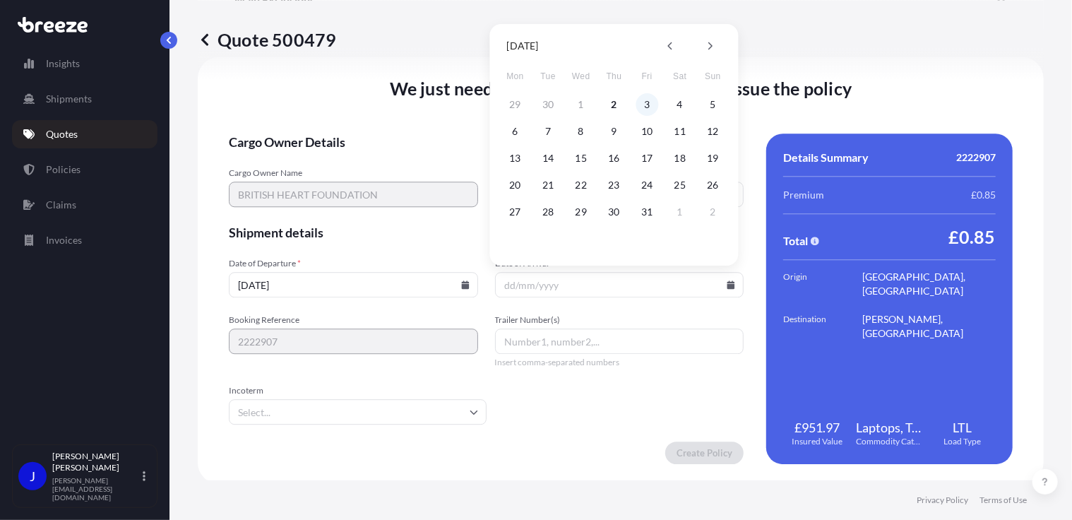
click at [646, 107] on button "3" at bounding box center [647, 104] width 23 height 23
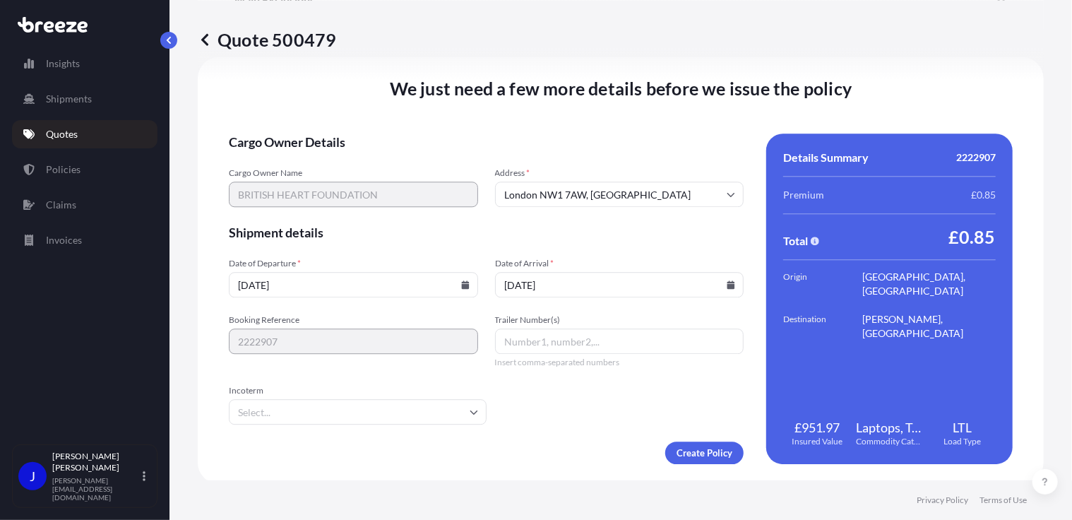
type input "[DATE]"
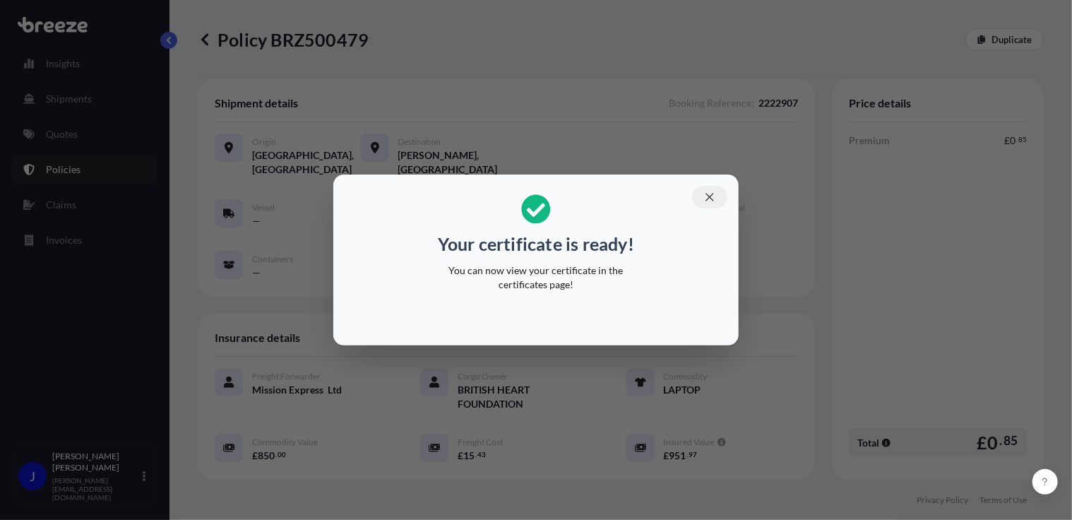
click at [709, 196] on icon "button" at bounding box center [710, 197] width 8 height 8
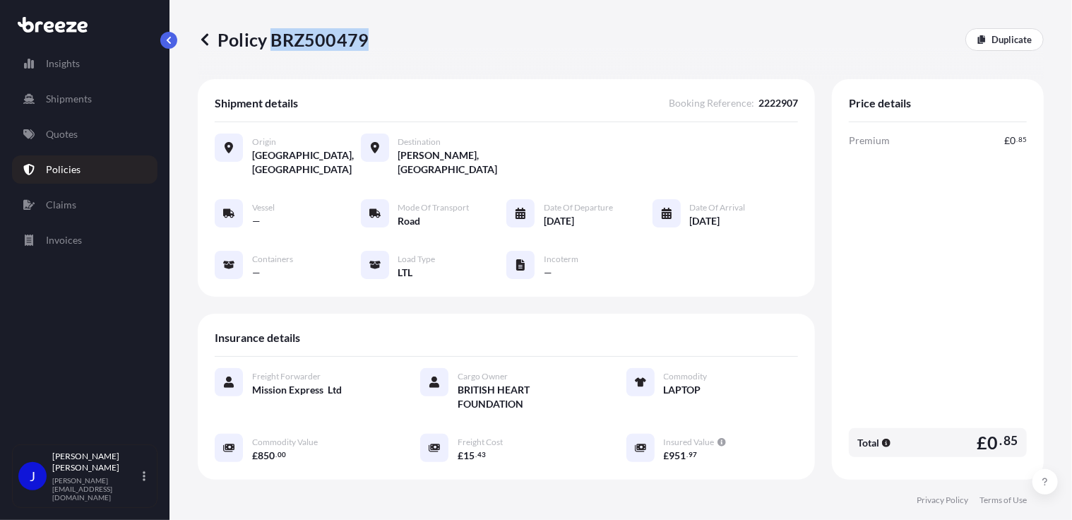
drag, startPoint x: 277, startPoint y: 41, endPoint x: 363, endPoint y: 42, distance: 86.2
click at [363, 42] on p "Policy BRZ500479" at bounding box center [283, 39] width 171 height 23
copy p "BRZ500479"
